Goal: Use online tool/utility: Utilize a website feature to perform a specific function

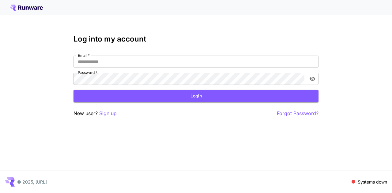
type input "**********"
click at [192, 96] on button "Login" at bounding box center [195, 96] width 245 height 13
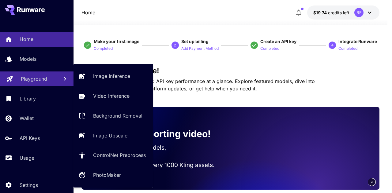
click at [40, 82] on p "Playground" at bounding box center [34, 78] width 26 height 7
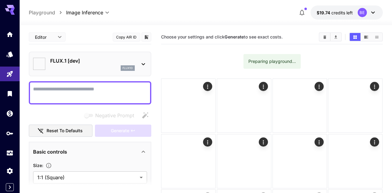
type input "**********"
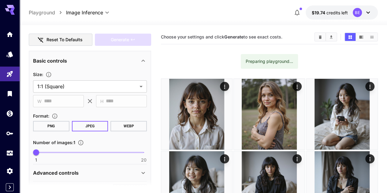
scroll to position [92, 0]
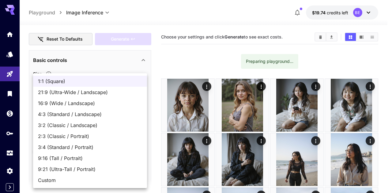
click at [160, 57] on div at bounding box center [196, 96] width 392 height 193
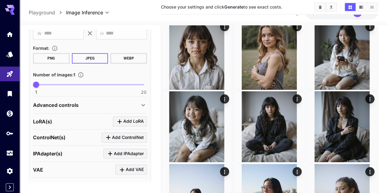
scroll to position [184, 0]
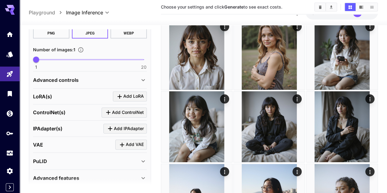
click at [147, 78] on icon at bounding box center [143, 80] width 7 height 7
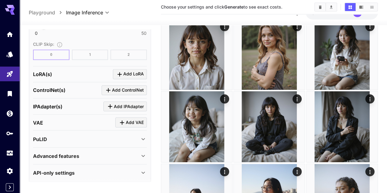
scroll to position [510, 0]
click at [71, 152] on p "Advanced features" at bounding box center [56, 155] width 46 height 7
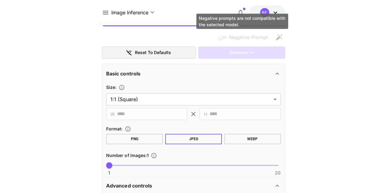
scroll to position [0, 0]
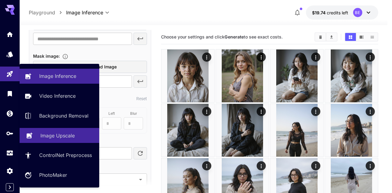
click at [63, 134] on p "Image Upscale" at bounding box center [57, 135] width 34 height 7
type input "**********"
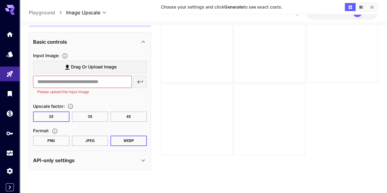
scroll to position [48, 0]
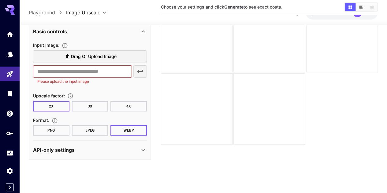
click at [143, 152] on icon at bounding box center [143, 150] width 7 height 7
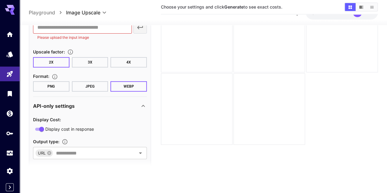
scroll to position [84, 0]
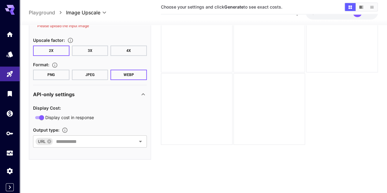
click at [137, 98] on div "API-only settings" at bounding box center [86, 94] width 107 height 7
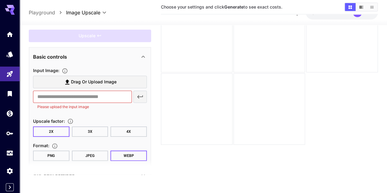
scroll to position [0, 0]
